Goal: Task Accomplishment & Management: Manage account settings

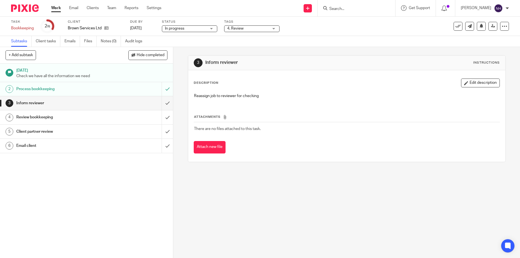
click at [58, 10] on link "Work" at bounding box center [56, 8] width 10 height 6
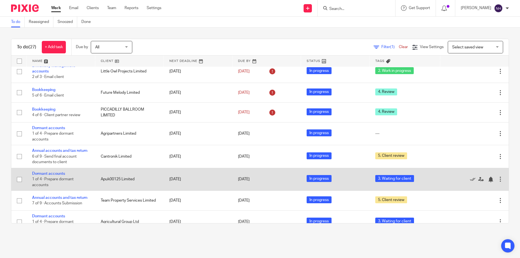
scroll to position [32, 0]
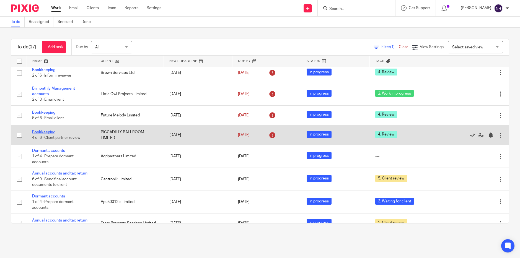
click at [41, 130] on link "Bookkeeping" at bounding box center [43, 132] width 23 height 4
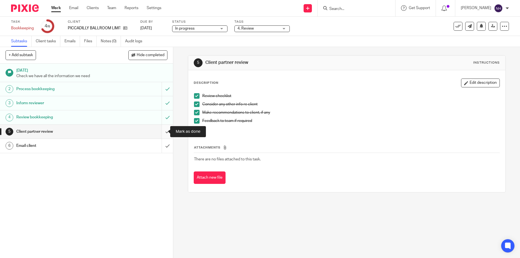
click at [161, 132] on input "submit" at bounding box center [86, 132] width 173 height 14
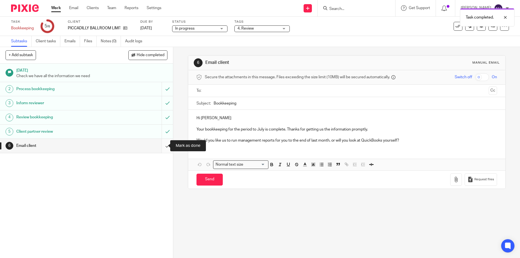
click at [162, 146] on input "submit" at bounding box center [86, 146] width 173 height 14
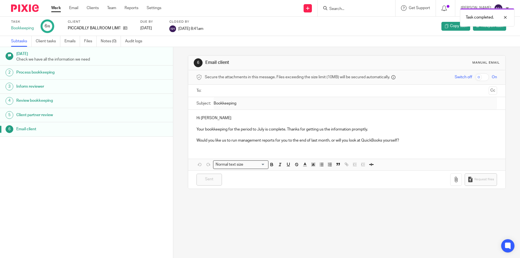
click at [58, 6] on link "Work" at bounding box center [56, 8] width 10 height 6
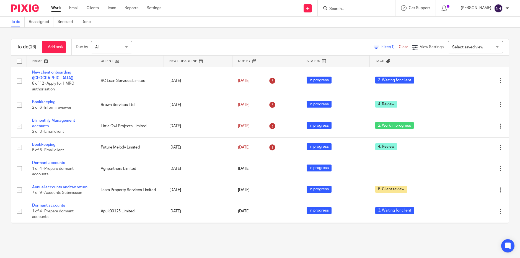
click at [356, 10] on input "Search" at bounding box center [354, 9] width 50 height 5
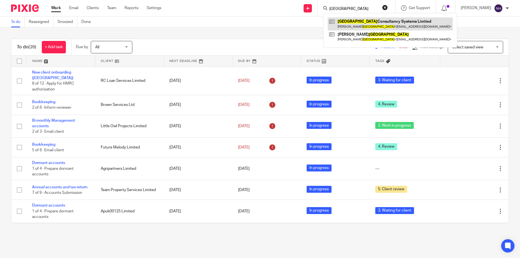
type input "stanford"
click at [367, 19] on link at bounding box center [390, 23] width 125 height 13
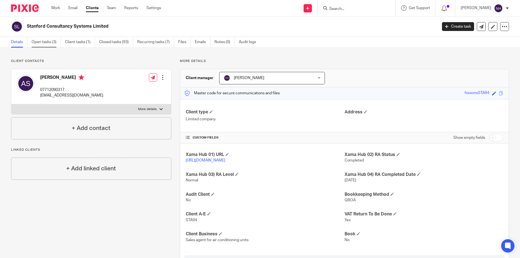
click at [49, 42] on link "Open tasks (3)" at bounding box center [46, 42] width 29 height 11
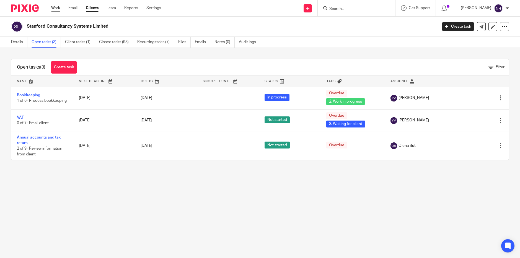
click at [56, 9] on link "Work" at bounding box center [55, 8] width 9 height 6
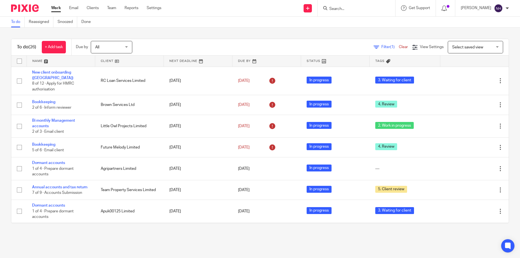
click at [351, 10] on input "Search" at bounding box center [354, 9] width 50 height 5
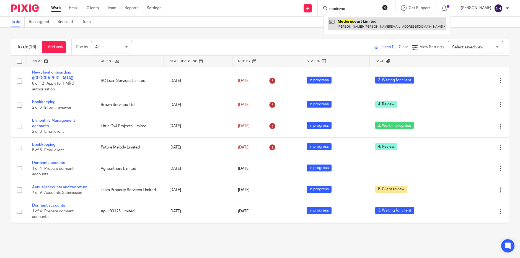
type input "modernc"
click at [355, 23] on link at bounding box center [387, 23] width 119 height 13
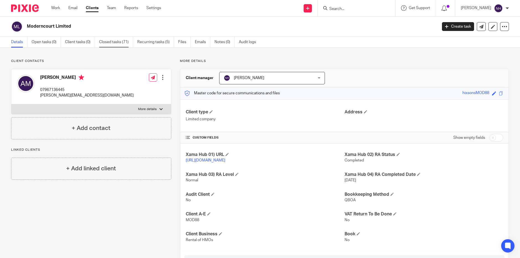
click at [117, 42] on link "Closed tasks (71)" at bounding box center [116, 42] width 34 height 11
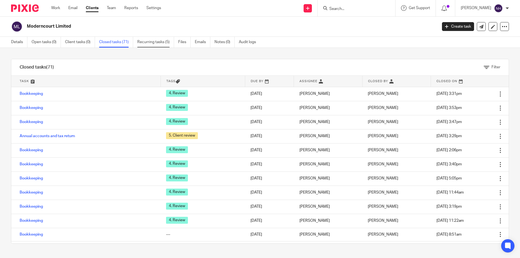
click at [152, 44] on link "Recurring tasks (5)" at bounding box center [155, 42] width 37 height 11
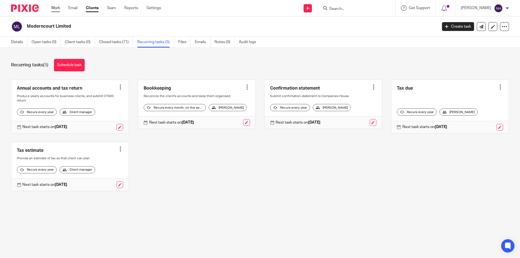
click at [58, 9] on link "Work" at bounding box center [55, 8] width 9 height 6
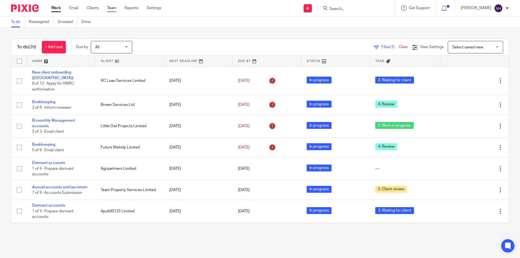
click at [114, 8] on link "Team" at bounding box center [111, 8] width 9 height 6
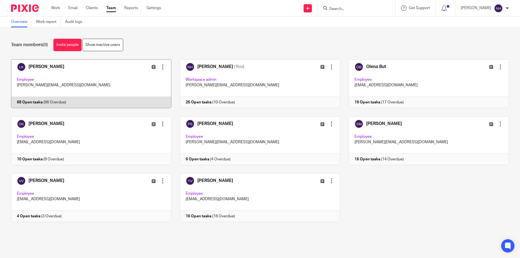
click at [55, 66] on link at bounding box center [86, 84] width 169 height 49
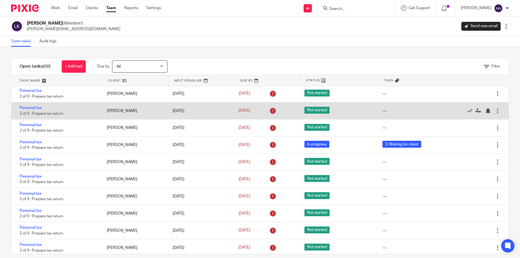
scroll to position [775, 0]
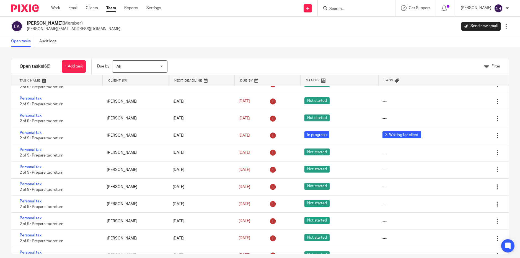
click at [113, 11] on link "Team" at bounding box center [111, 8] width 10 height 6
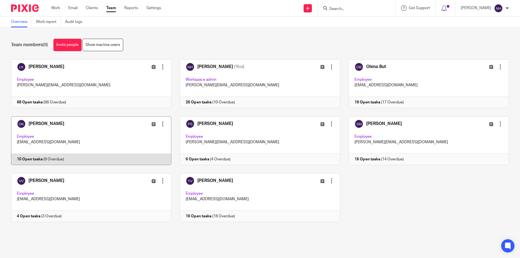
click at [61, 126] on link at bounding box center [86, 141] width 169 height 49
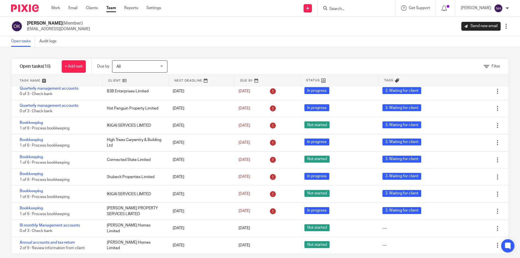
click at [504, 28] on div at bounding box center [507, 27] width 6 height 6
click at [331, 27] on div "[PERSON_NAME] (Member) [EMAIL_ADDRESS][DOMAIN_NAME] Send new email Edit user Tr…" at bounding box center [260, 26] width 498 height 12
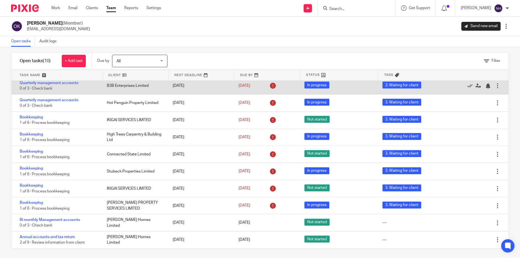
scroll to position [7, 0]
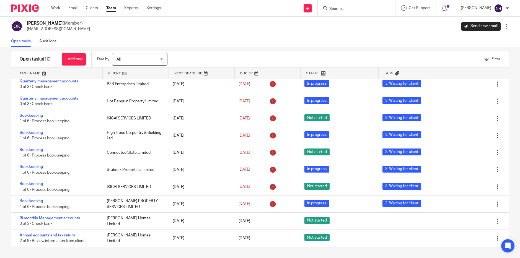
click at [111, 8] on link "Team" at bounding box center [111, 8] width 10 height 6
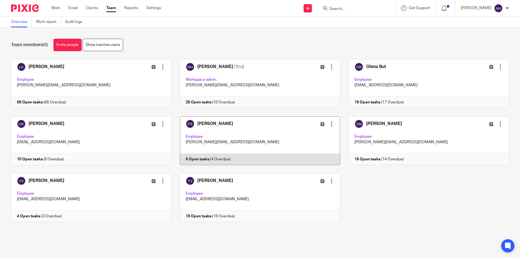
click at [217, 125] on link at bounding box center [255, 141] width 169 height 49
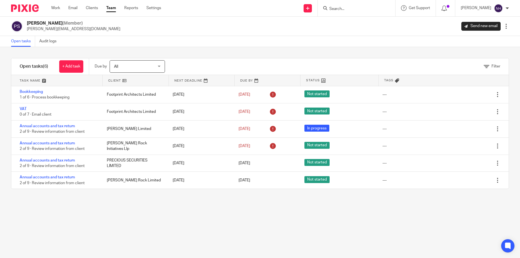
click at [345, 11] on input "Search" at bounding box center [354, 9] width 50 height 5
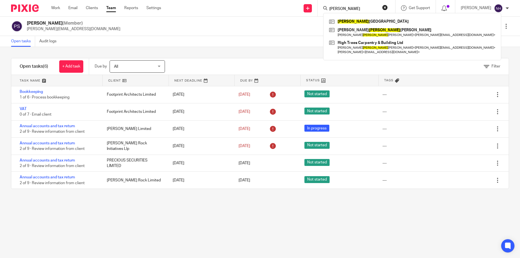
type input "russell"
click at [379, 17] on div "Russell Cotes Art Gallery & Museum Tom Russell Stevens Tom Russell Stevens < to…" at bounding box center [412, 36] width 178 height 47
click at [373, 22] on link at bounding box center [412, 21] width 169 height 8
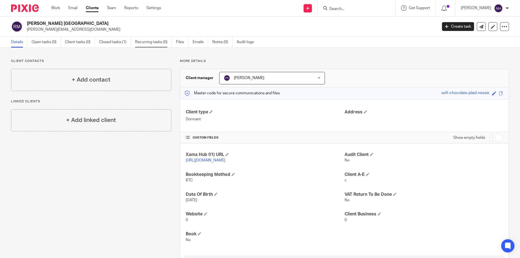
click at [150, 44] on link "Recurring tasks (0)" at bounding box center [153, 42] width 37 height 11
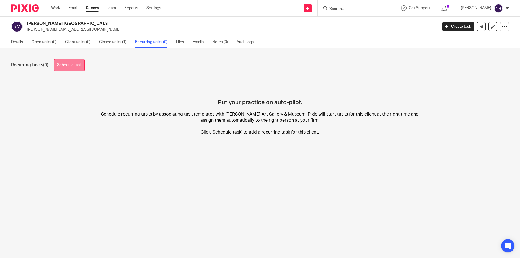
click at [73, 65] on link "Schedule task" at bounding box center [69, 65] width 31 height 12
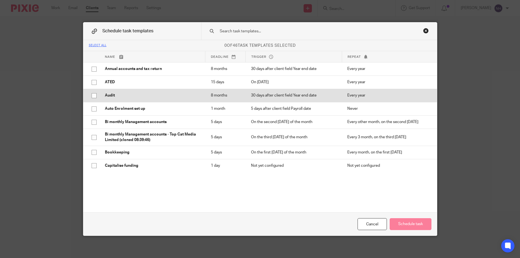
click at [91, 97] on input "checkbox" at bounding box center [94, 96] width 11 height 11
checkbox input "true"
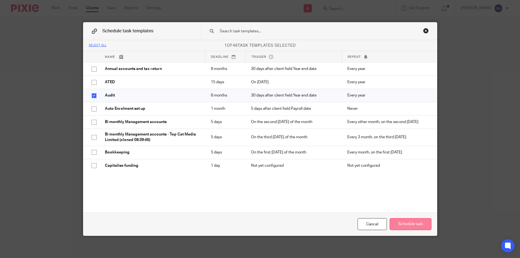
click at [407, 226] on button "Schedule task" at bounding box center [411, 224] width 42 height 12
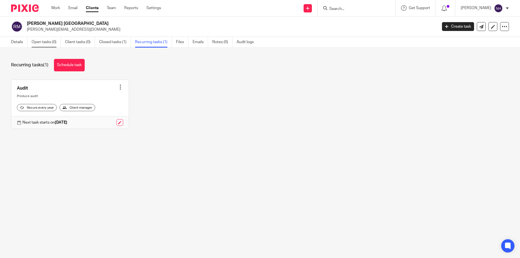
click at [45, 42] on link "Open tasks (0)" at bounding box center [46, 42] width 29 height 11
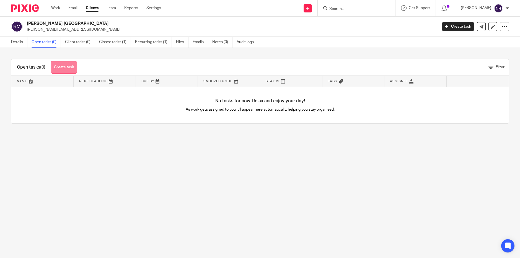
click at [69, 65] on link "Create task" at bounding box center [64, 67] width 26 height 12
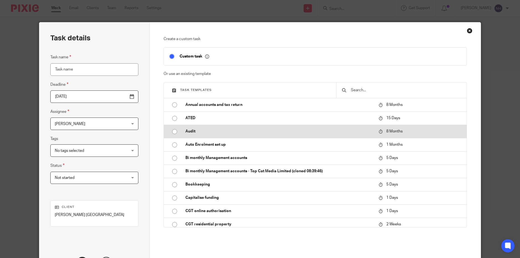
click at [172, 132] on input "radio" at bounding box center [174, 132] width 11 height 11
type input "[DATE]"
type input "Audit"
checkbox input "false"
radio input "false"
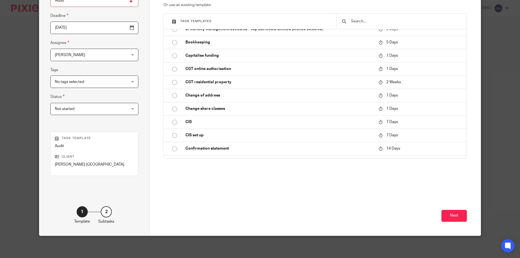
scroll to position [83, 0]
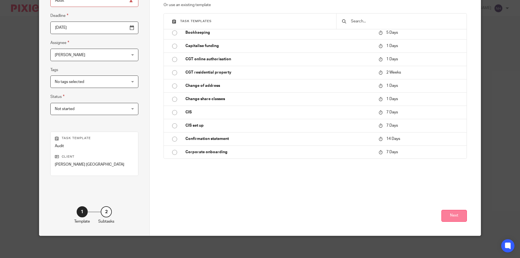
click at [455, 216] on button "Next" at bounding box center [454, 216] width 25 height 12
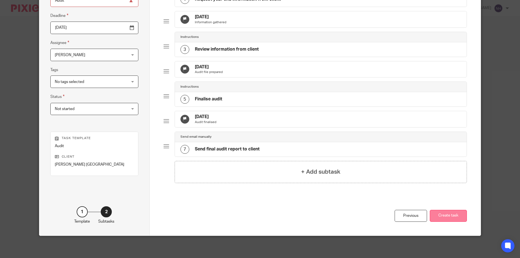
drag, startPoint x: 441, startPoint y: 216, endPoint x: 436, endPoint y: 216, distance: 4.7
click at [441, 216] on button "Create task" at bounding box center [448, 216] width 37 height 12
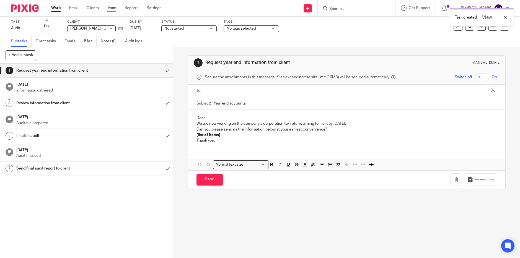
click at [112, 9] on link "Team" at bounding box center [111, 8] width 9 height 6
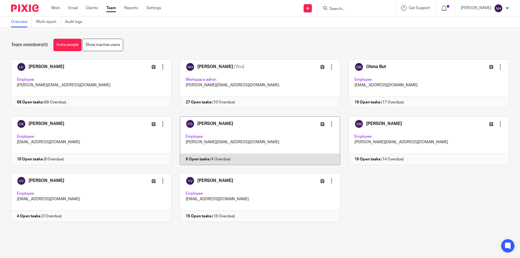
click at [204, 123] on link at bounding box center [255, 141] width 169 height 49
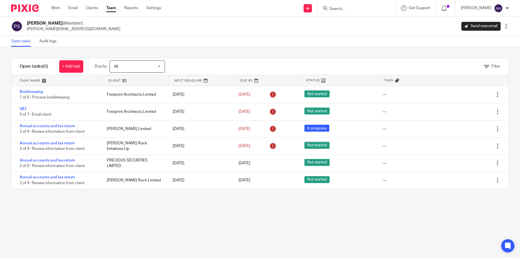
click at [112, 8] on link "Team" at bounding box center [111, 8] width 10 height 6
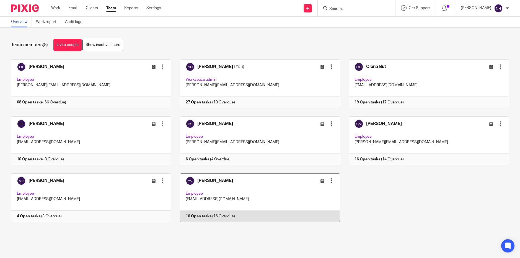
click at [205, 181] on link at bounding box center [255, 198] width 169 height 49
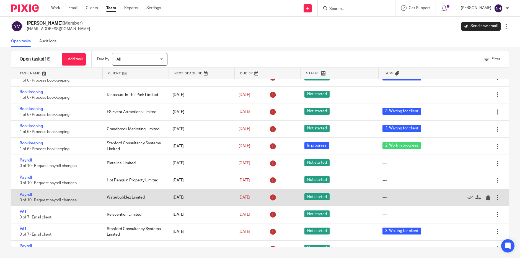
scroll to position [106, 0]
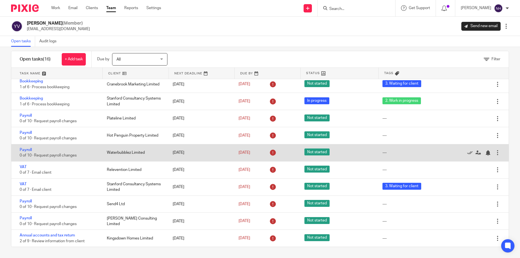
click at [495, 153] on div at bounding box center [498, 153] width 6 height 6
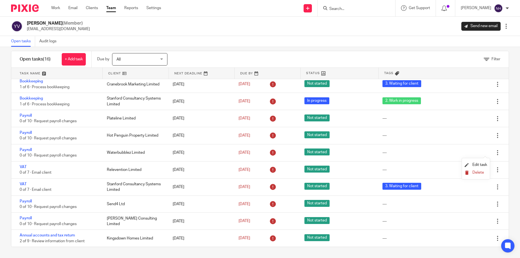
click at [478, 172] on span "Delete" at bounding box center [479, 173] width 12 height 4
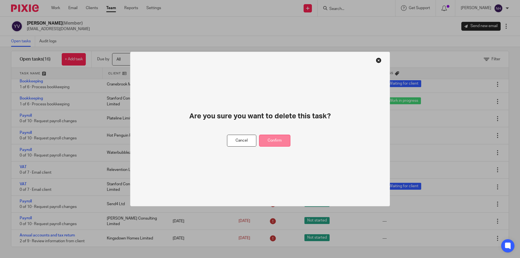
click at [280, 137] on button "Confirm" at bounding box center [274, 141] width 31 height 12
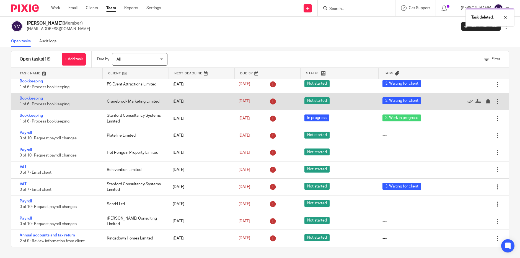
scroll to position [89, 0]
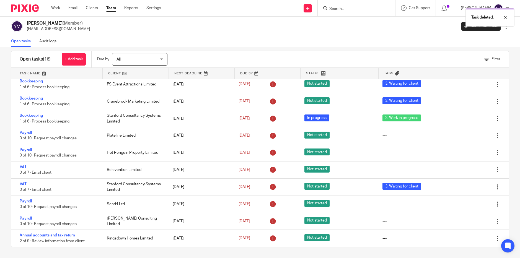
click at [349, 7] on div "Task deleted." at bounding box center [387, 16] width 255 height 21
click at [348, 9] on div "Task deleted." at bounding box center [387, 16] width 255 height 21
click at [335, 7] on div "Task deleted." at bounding box center [387, 16] width 255 height 21
click at [353, 9] on div "Task deleted." at bounding box center [387, 16] width 255 height 21
click at [358, 7] on div "Task deleted." at bounding box center [387, 16] width 255 height 21
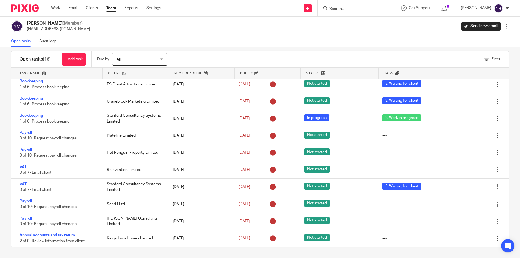
click at [351, 7] on div "Task deleted." at bounding box center [387, 16] width 255 height 21
click at [350, 7] on input "Search" at bounding box center [354, 9] width 50 height 5
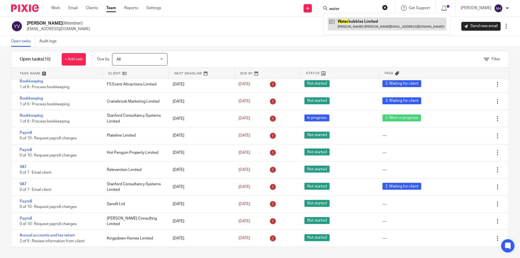
type input "water"
click at [351, 20] on link at bounding box center [387, 23] width 119 height 13
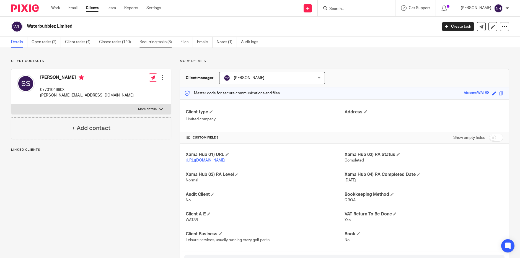
drag, startPoint x: 0, startPoint y: 0, endPoint x: 153, endPoint y: 42, distance: 158.6
click at [153, 42] on link "Recurring tasks (8)" at bounding box center [158, 42] width 37 height 11
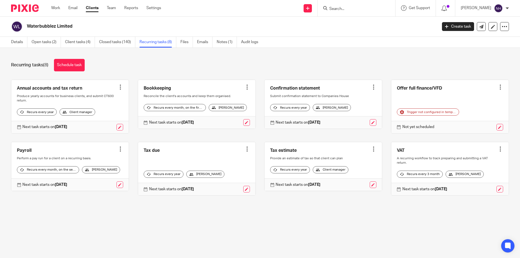
click at [498, 87] on div at bounding box center [501, 87] width 6 height 6
click at [469, 122] on span "Cancel schedule" at bounding box center [471, 122] width 29 height 4
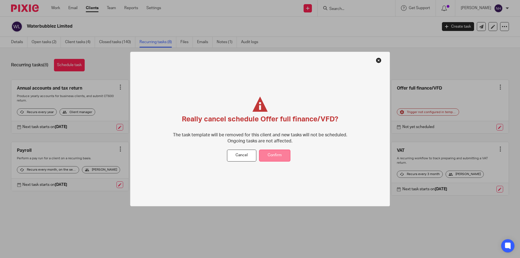
click at [268, 151] on button "Confirm" at bounding box center [274, 156] width 31 height 12
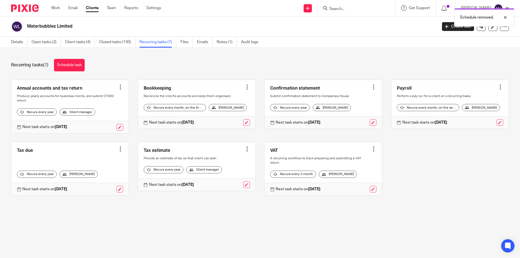
click at [119, 152] on div at bounding box center [121, 149] width 6 height 6
drag, startPoint x: 397, startPoint y: 153, endPoint x: 439, endPoint y: 134, distance: 46.7
click at [401, 153] on div "Annual accounts and tax return Create task Clone template Recalculate schedule …" at bounding box center [255, 142] width 507 height 125
click at [498, 87] on div at bounding box center [501, 87] width 6 height 6
click at [477, 124] on span "Cancel schedule" at bounding box center [471, 122] width 29 height 4
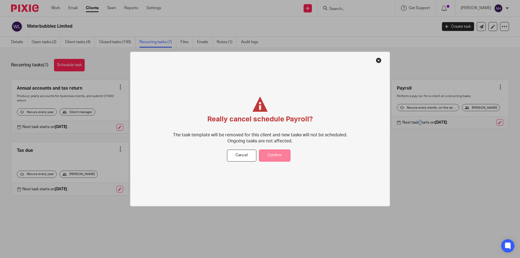
click at [270, 156] on button "Confirm" at bounding box center [274, 156] width 31 height 12
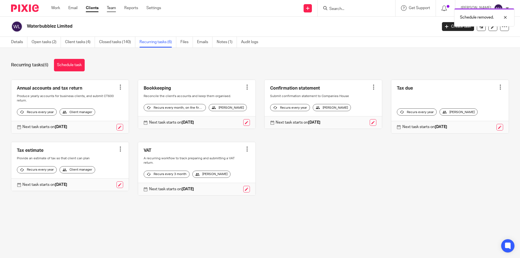
click at [112, 9] on link "Team" at bounding box center [111, 8] width 9 height 6
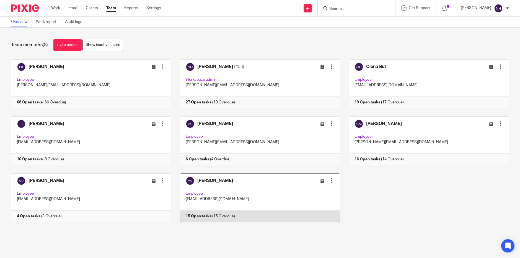
click at [206, 181] on link at bounding box center [255, 198] width 169 height 49
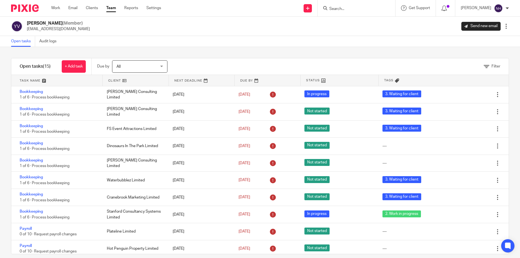
click at [112, 8] on link "Team" at bounding box center [111, 8] width 10 height 6
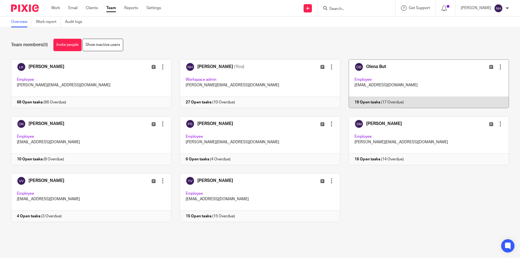
click at [372, 68] on link at bounding box center [424, 84] width 169 height 49
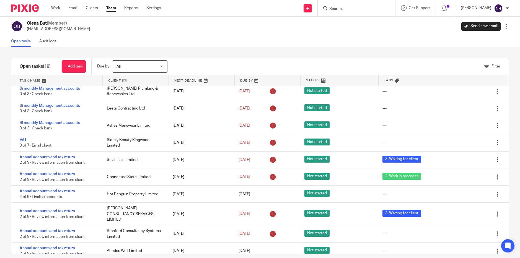
scroll to position [7, 0]
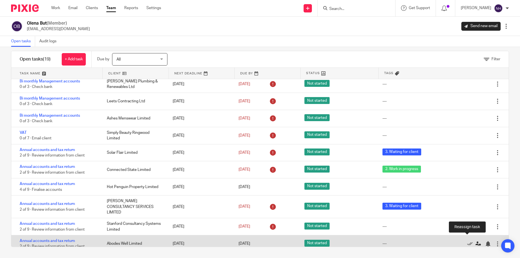
click at [476, 241] on icon at bounding box center [479, 244] width 6 height 6
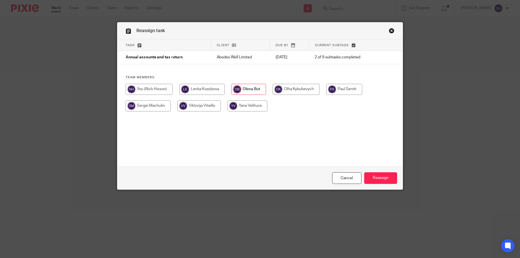
click at [288, 91] on input "radio" at bounding box center [296, 89] width 47 height 11
radio input "true"
click at [381, 180] on input "Reassign" at bounding box center [380, 178] width 33 height 12
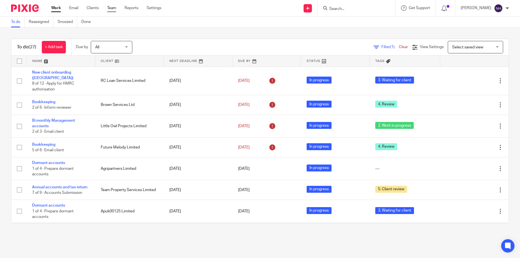
click at [110, 10] on link "Team" at bounding box center [111, 8] width 9 height 6
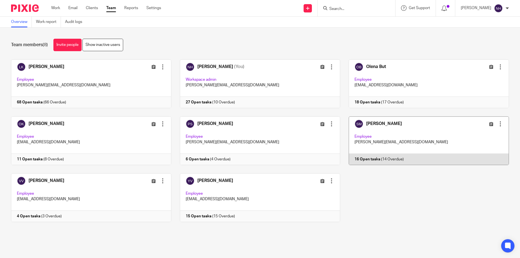
click at [365, 124] on link at bounding box center [424, 141] width 169 height 49
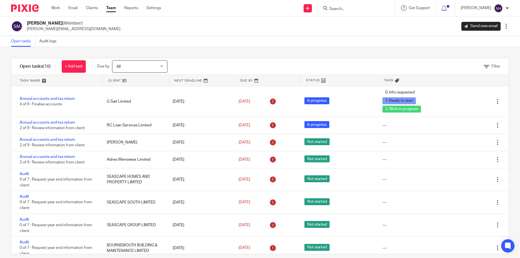
click at [114, 9] on link "Team" at bounding box center [111, 8] width 10 height 6
